Goal: Task Accomplishment & Management: Use online tool/utility

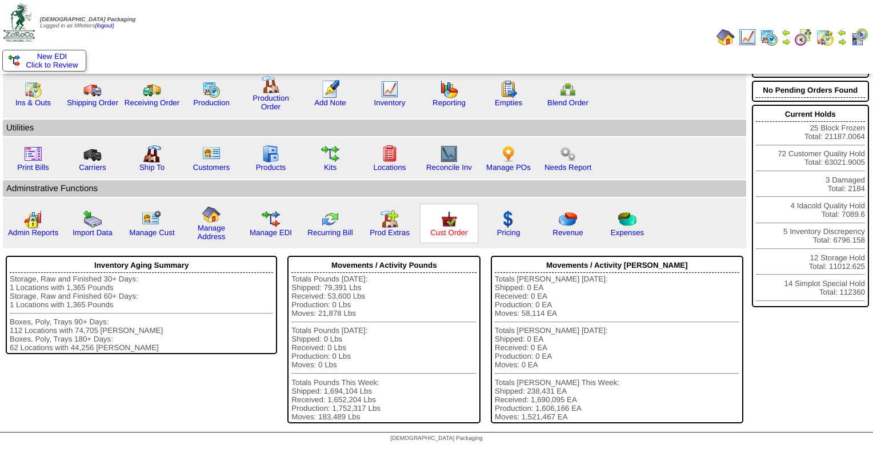
click at [444, 231] on link "Cust Order" at bounding box center [448, 232] width 37 height 9
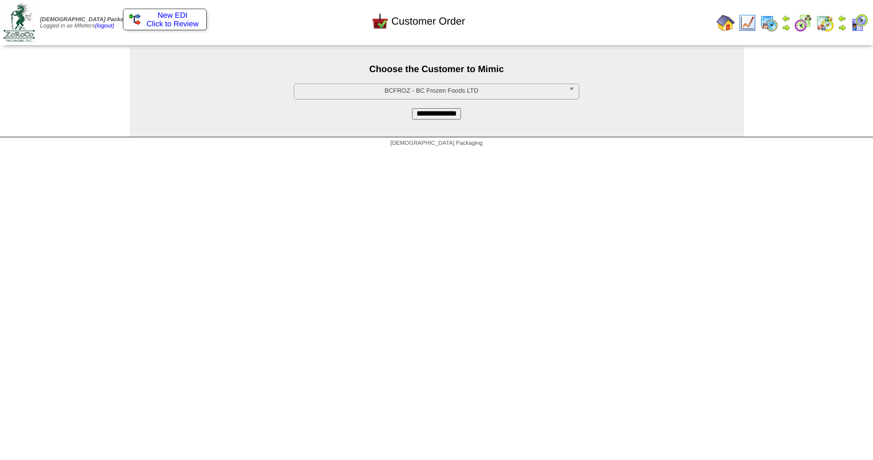
click at [455, 95] on span "BCFROZ - BC Frozen Foods LTD" at bounding box center [431, 91] width 265 height 14
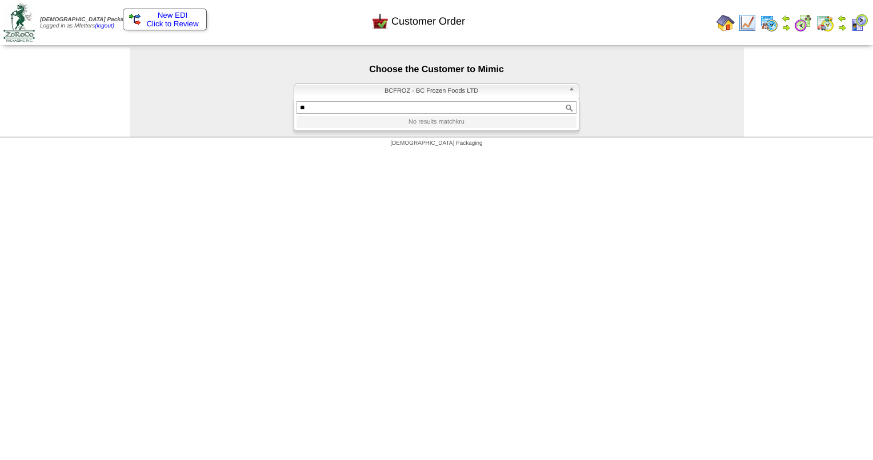
type input "*"
